Goal: Task Accomplishment & Management: Use online tool/utility

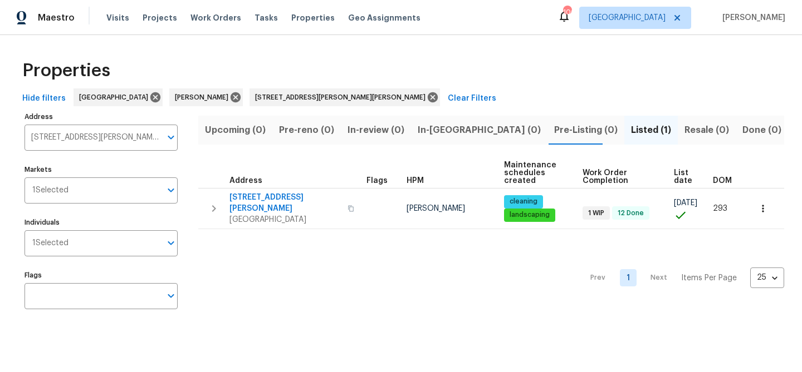
click at [377, 132] on span "In-review (0)" at bounding box center [375, 130] width 57 height 16
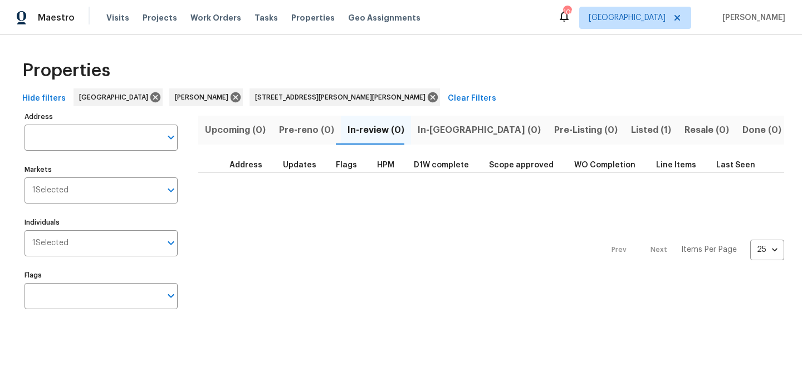
type input "4405 Cary Dr Snellville GA 30039"
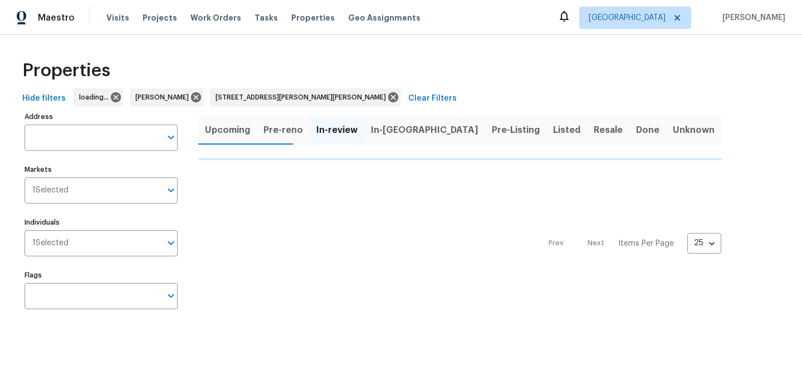
type input "[STREET_ADDRESS][PERSON_NAME][PERSON_NAME]"
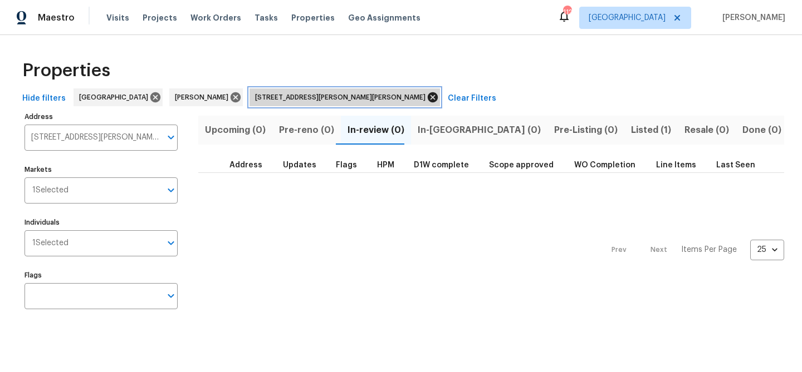
click at [428, 99] on icon at bounding box center [433, 97] width 10 height 10
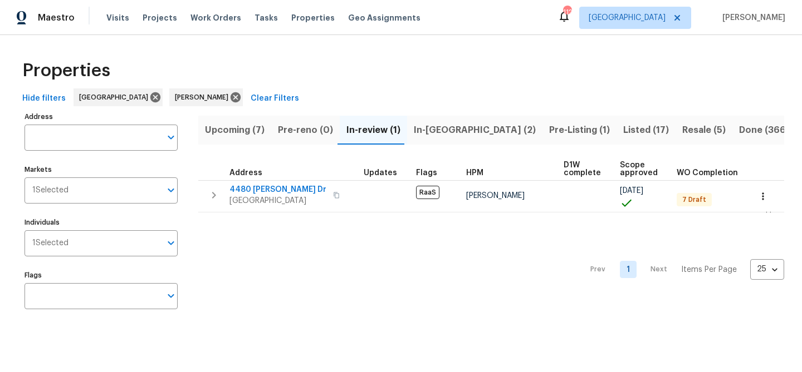
click at [349, 130] on span "In-review (1)" at bounding box center [373, 130] width 54 height 16
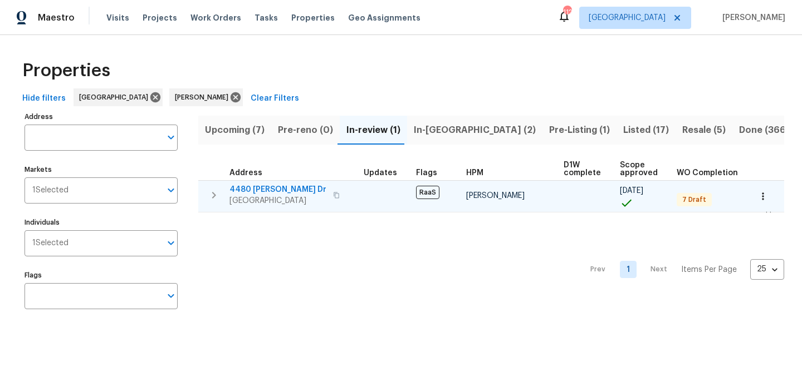
click at [263, 189] on span "4480 Joseph Dr" at bounding box center [277, 189] width 97 height 11
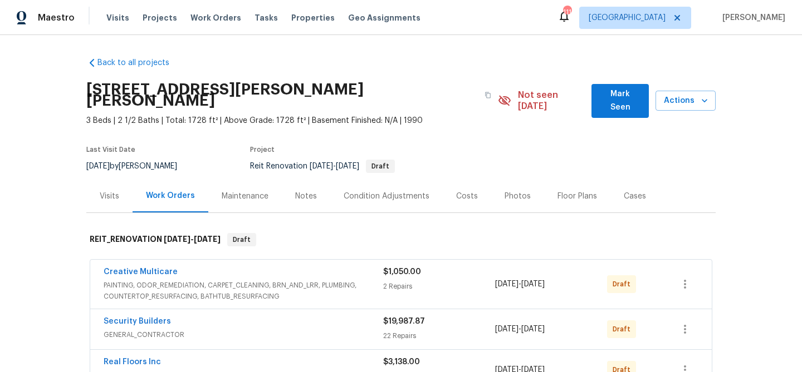
click at [614, 101] on span "Mark Seen" at bounding box center [620, 100] width 40 height 27
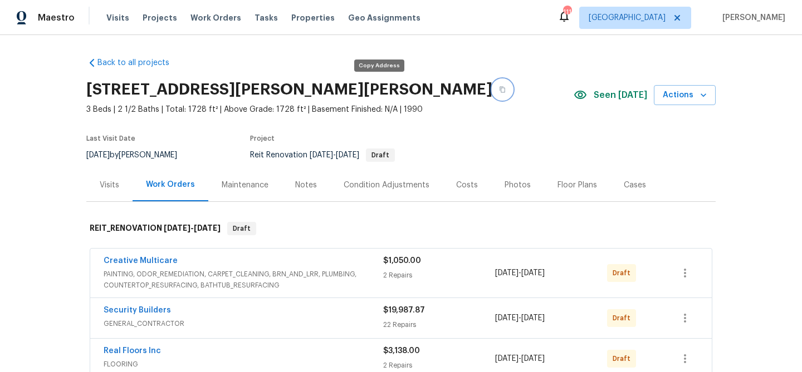
click at [499, 88] on icon "button" at bounding box center [502, 90] width 6 height 6
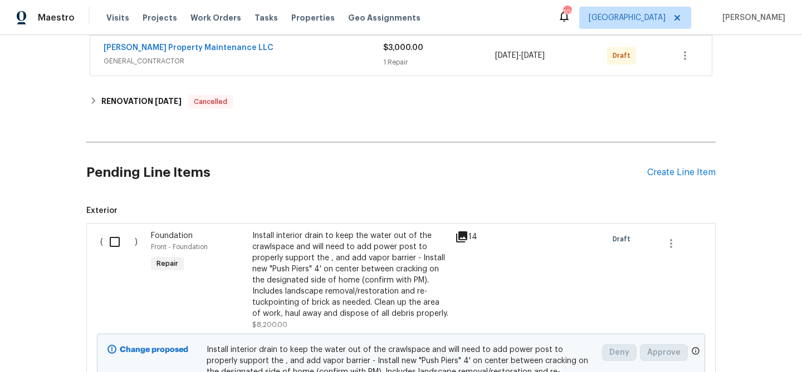
scroll to position [595, 0]
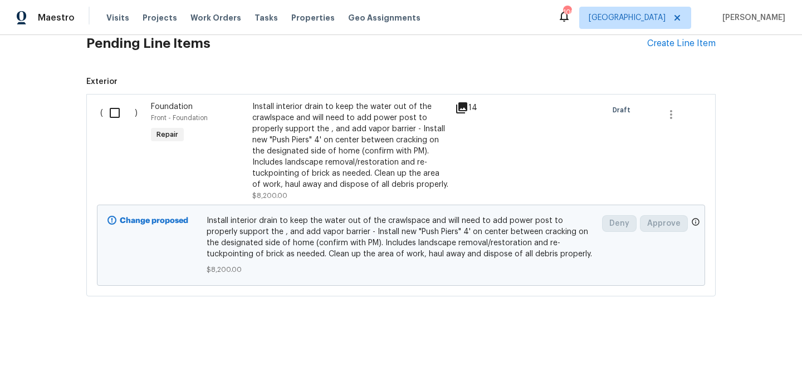
click at [118, 114] on input "checkbox" at bounding box center [119, 112] width 32 height 23
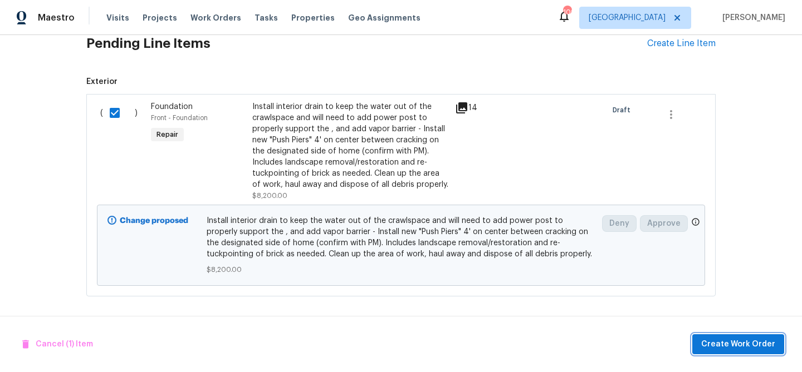
click at [743, 347] on span "Create Work Order" at bounding box center [738, 345] width 74 height 14
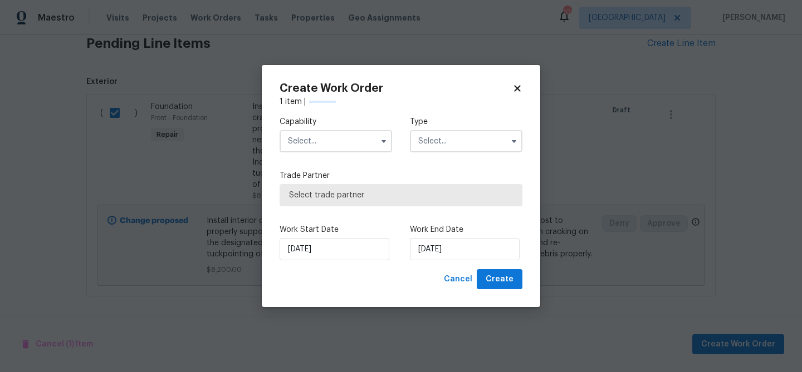
click at [335, 142] on input "text" at bounding box center [336, 141] width 112 height 22
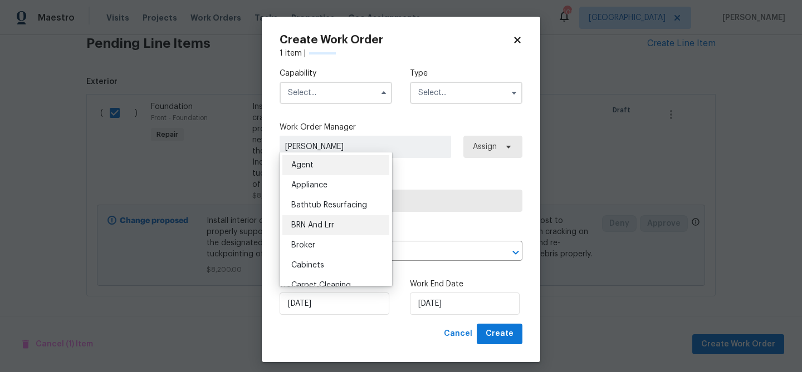
checkbox input "false"
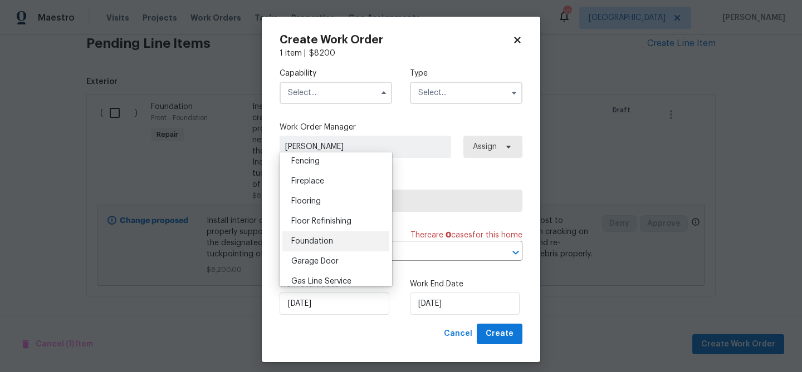
scroll to position [400, 0]
click at [315, 241] on div "Foundation" at bounding box center [335, 237] width 107 height 20
type input "Foundation"
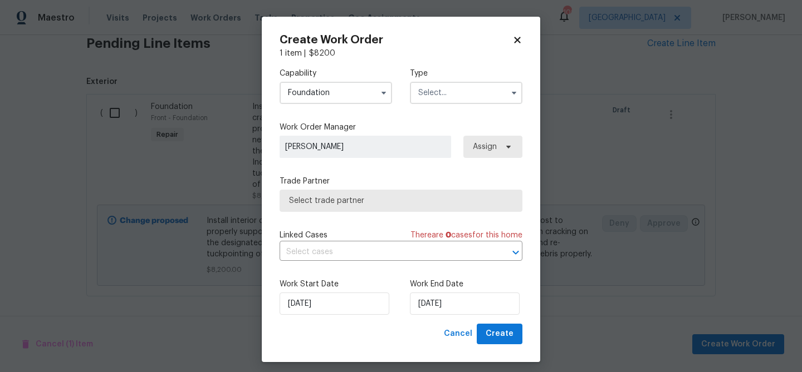
click at [445, 94] on input "text" at bounding box center [466, 93] width 112 height 22
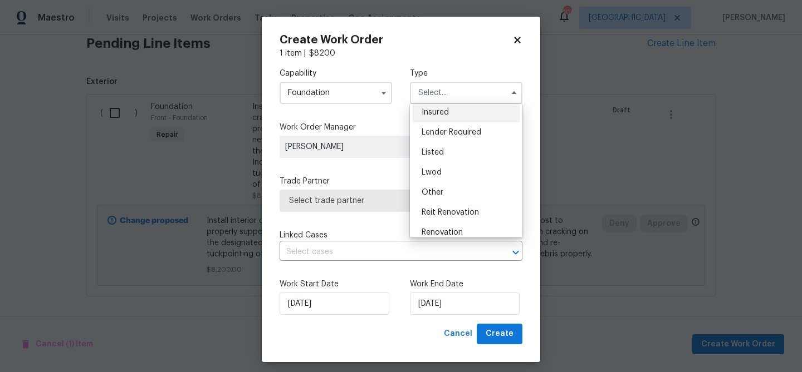
scroll to position [133, 0]
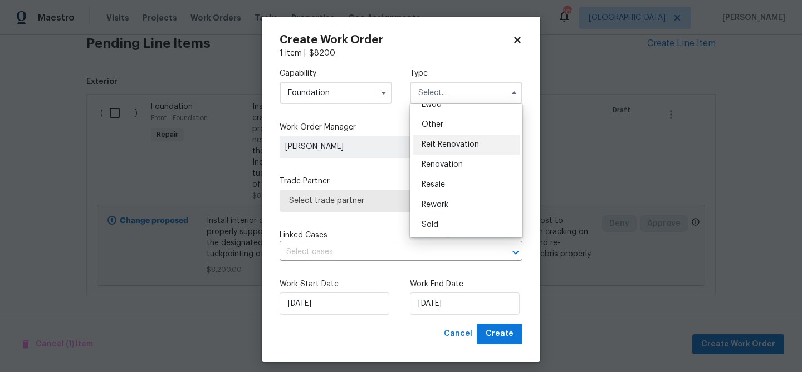
click at [438, 148] on span "Reit Renovation" at bounding box center [449, 145] width 57 height 8
type input "Reit Renovation"
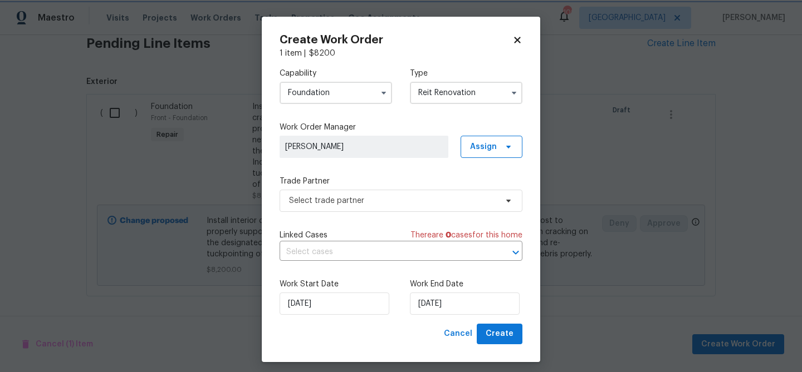
scroll to position [0, 0]
click at [413, 205] on span "Select trade partner" at bounding box center [393, 200] width 208 height 11
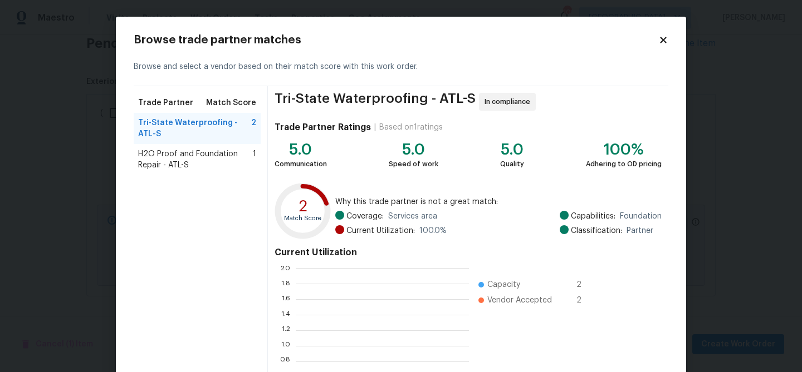
scroll to position [156, 173]
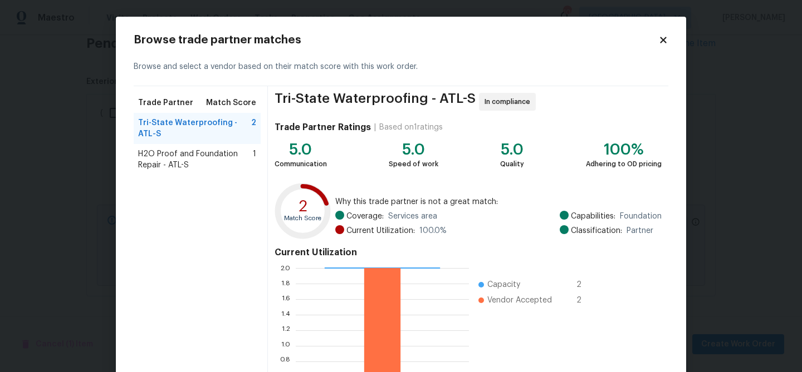
click at [174, 158] on span "H2O Proof and Foundation Repair - ATL-S" at bounding box center [195, 160] width 115 height 22
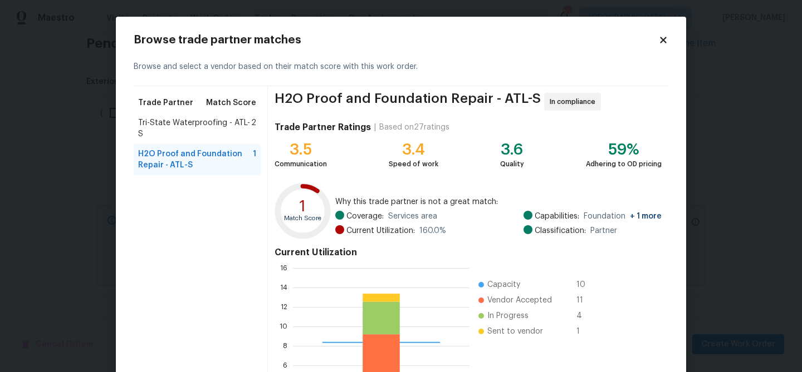
scroll to position [119, 0]
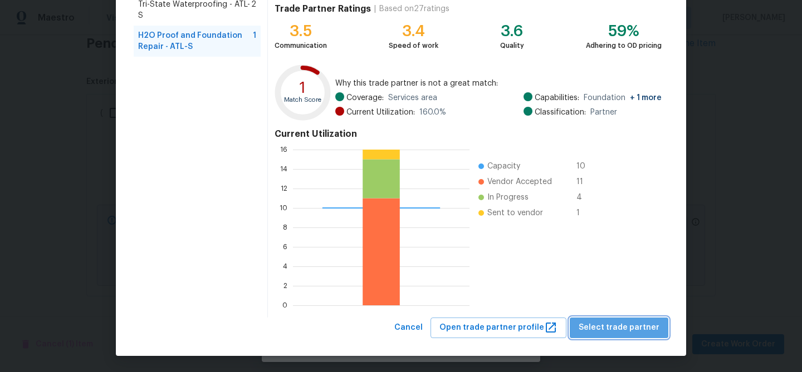
click at [638, 336] on button "Select trade partner" at bounding box center [619, 328] width 99 height 21
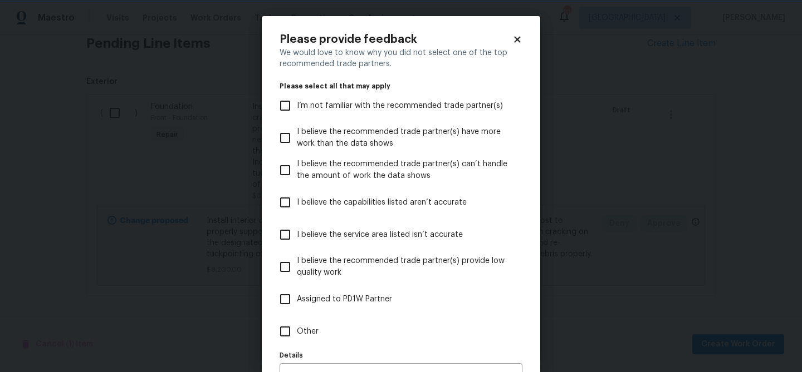
scroll to position [68, 0]
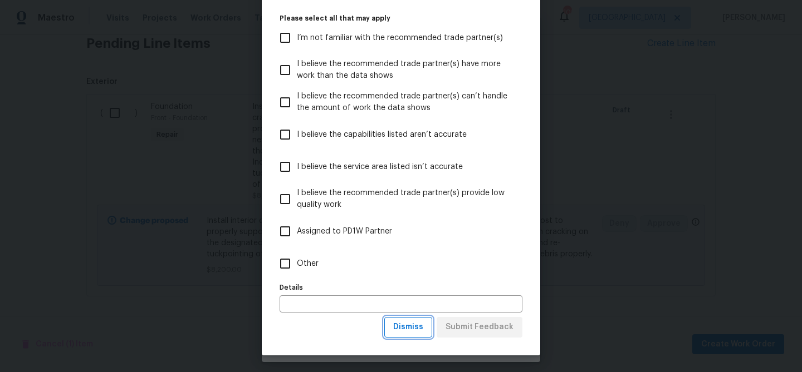
click at [417, 328] on span "Dismiss" at bounding box center [408, 328] width 30 height 14
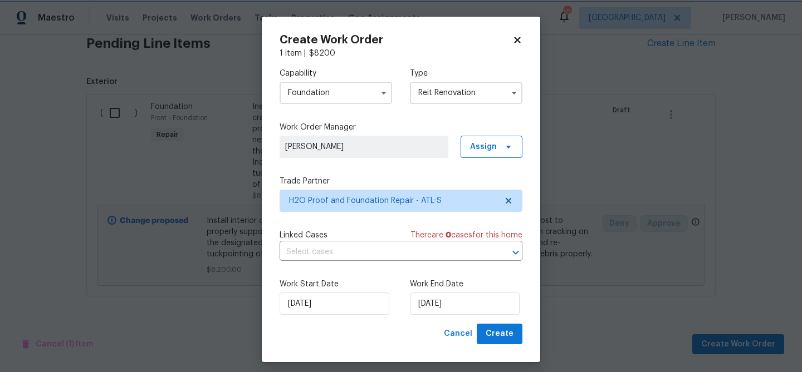
scroll to position [0, 0]
click at [432, 307] on input "[DATE]" at bounding box center [465, 304] width 110 height 22
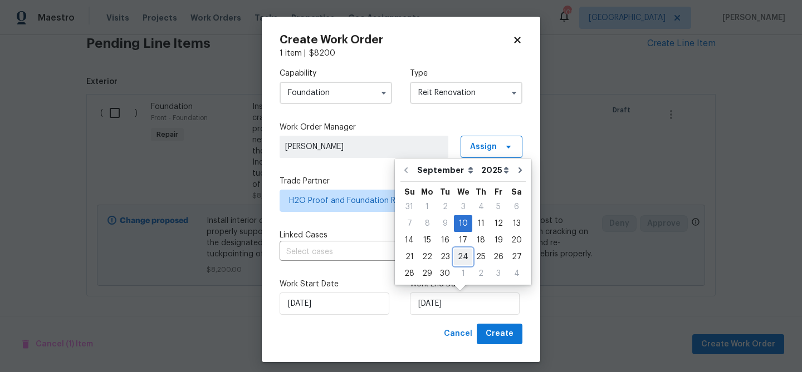
click at [458, 256] on div "24" at bounding box center [463, 257] width 18 height 16
type input "9/24/2025"
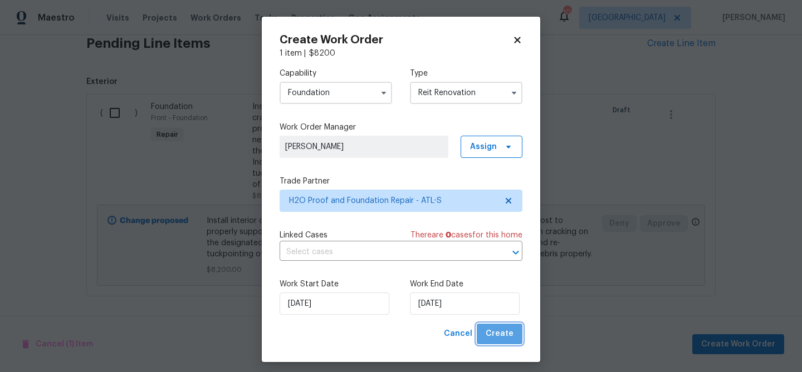
click at [502, 328] on span "Create" at bounding box center [500, 334] width 28 height 14
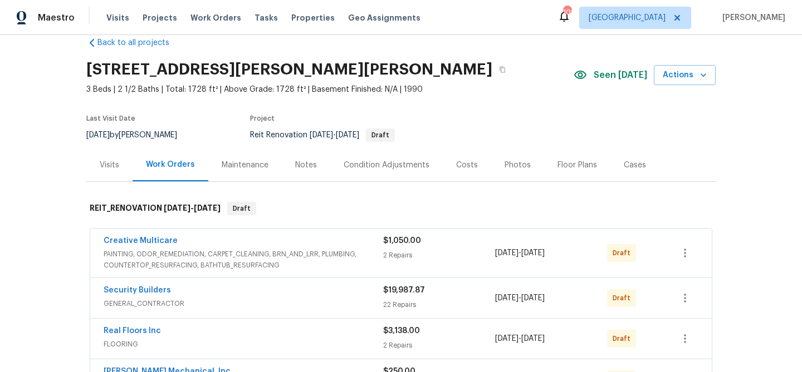
scroll to position [18, 0]
